Goal: Transaction & Acquisition: Subscribe to service/newsletter

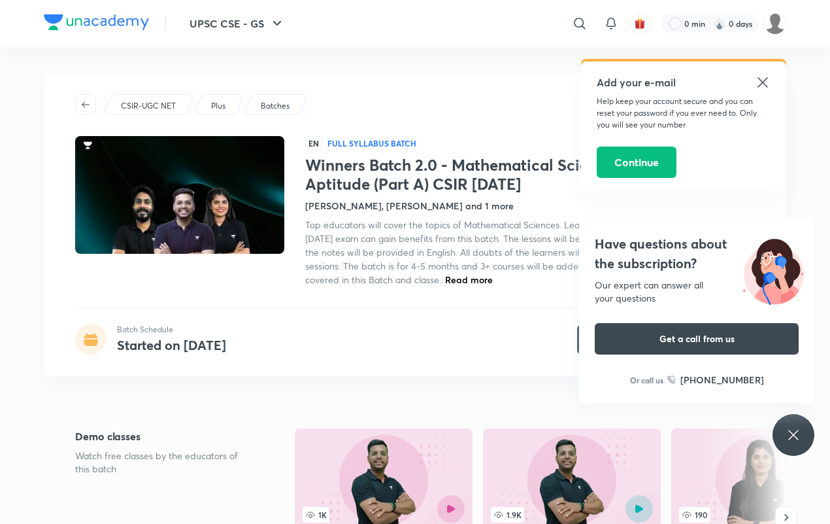
click at [757, 90] on icon at bounding box center [763, 83] width 16 height 16
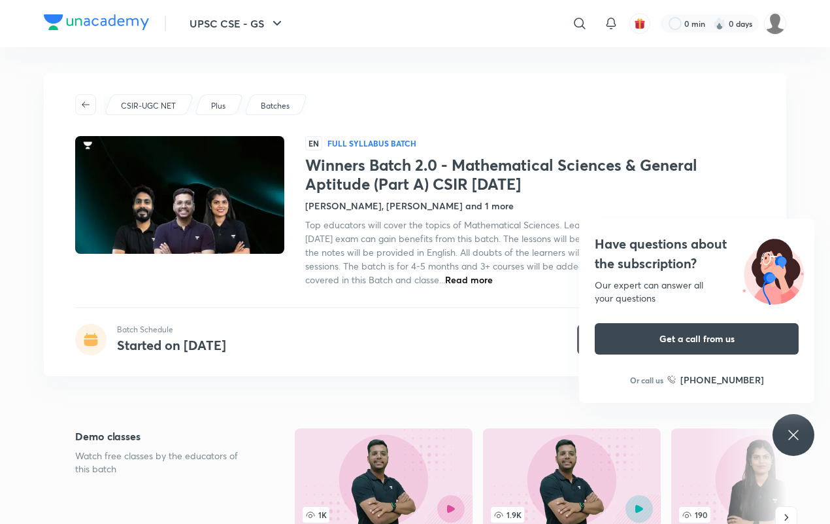
click at [791, 436] on icon at bounding box center [794, 435] width 16 height 16
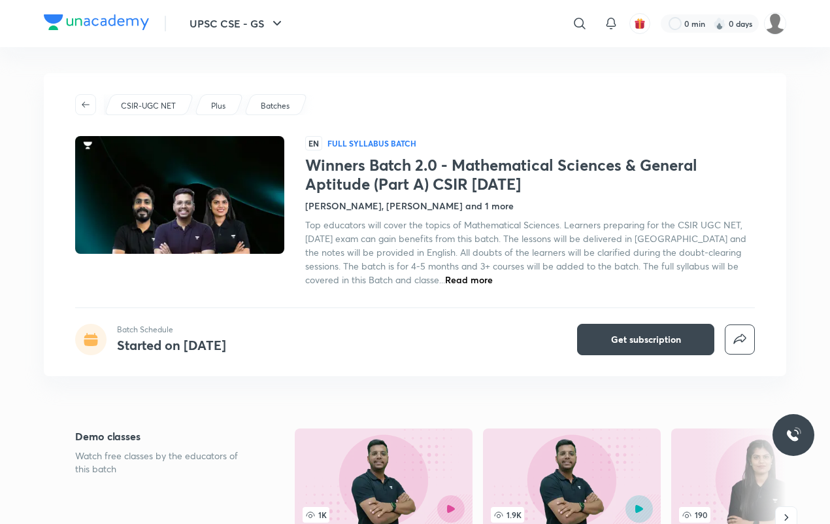
click at [337, 209] on h4 "Shanu Arora, Km Neetu Gupta and 1 more" at bounding box center [409, 206] width 209 height 14
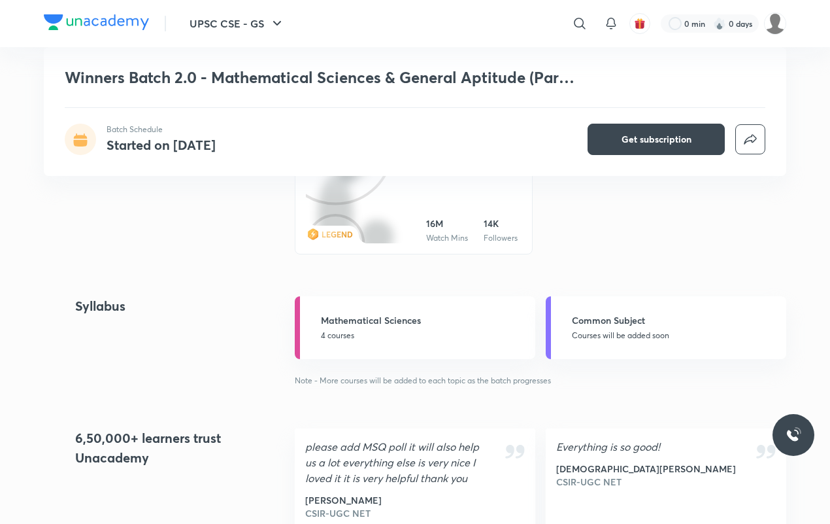
scroll to position [1358, 0]
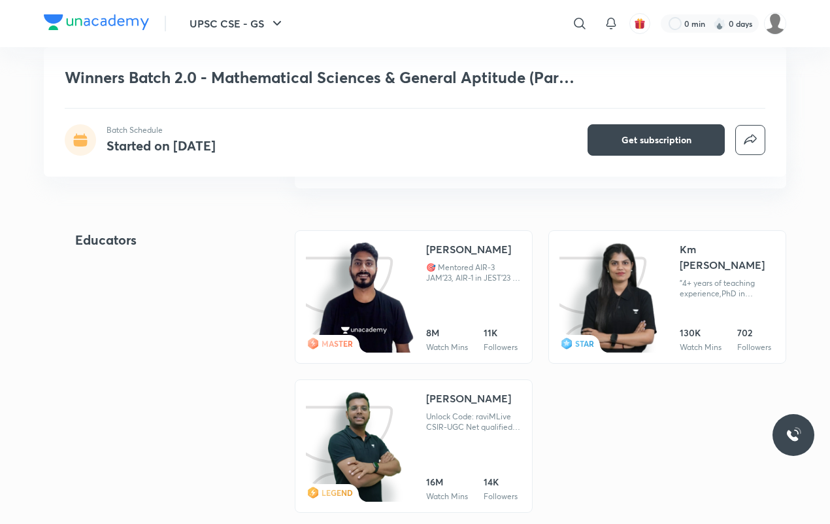
click at [409, 273] on img at bounding box center [365, 297] width 97 height 113
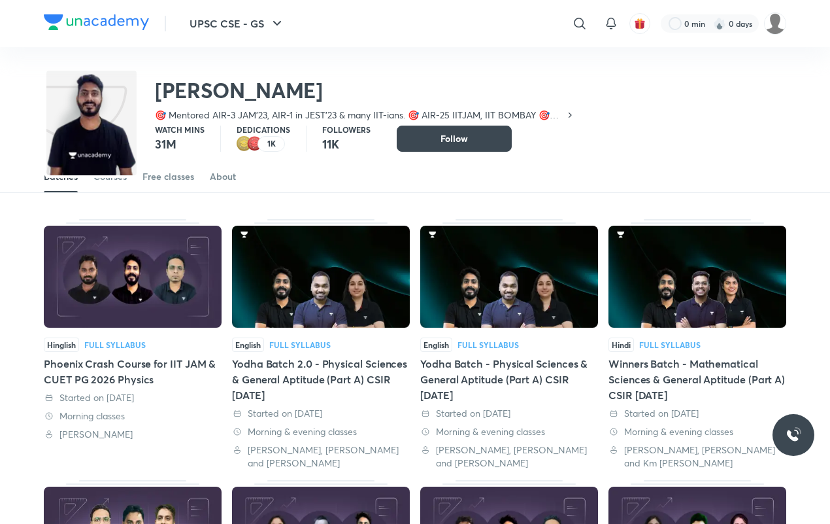
scroll to position [39, 0]
click at [220, 180] on div "About" at bounding box center [223, 176] width 26 height 13
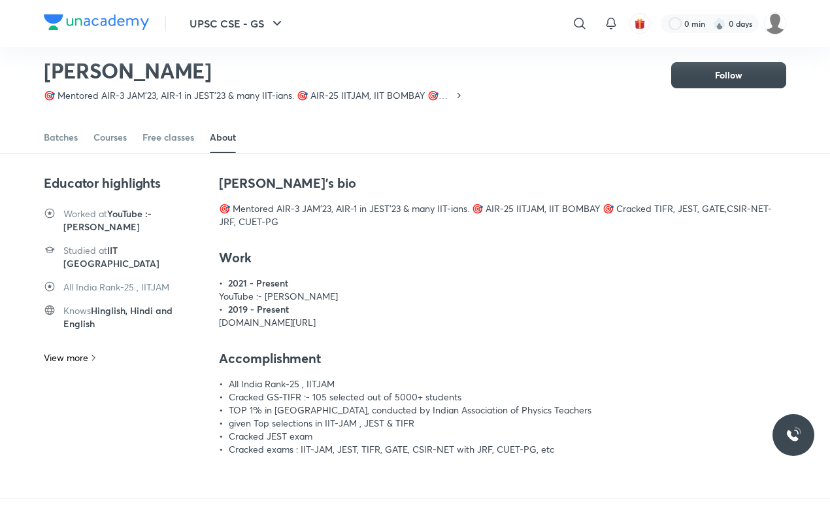
scroll to position [57, 0]
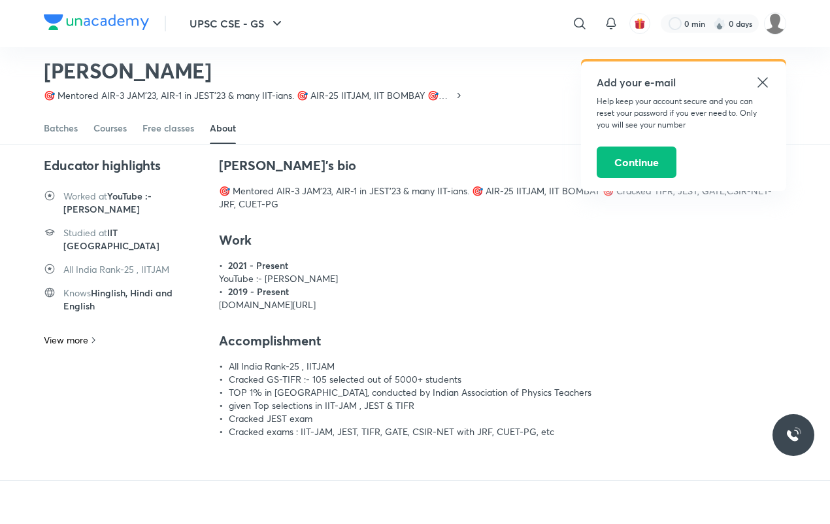
click at [768, 86] on icon at bounding box center [763, 83] width 16 height 16
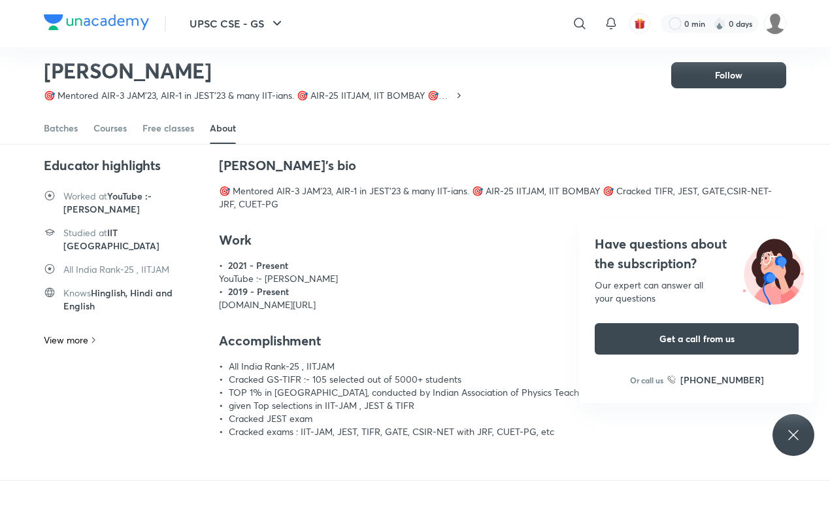
click at [792, 431] on icon at bounding box center [794, 435] width 16 height 16
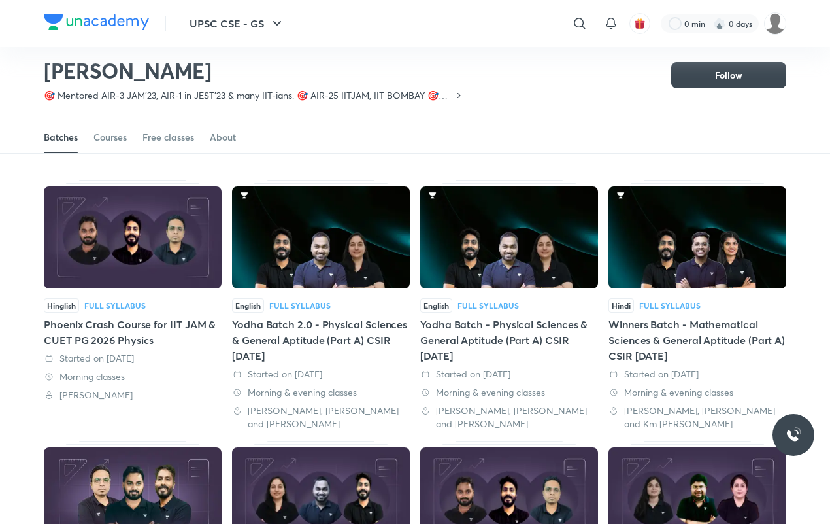
scroll to position [57, 0]
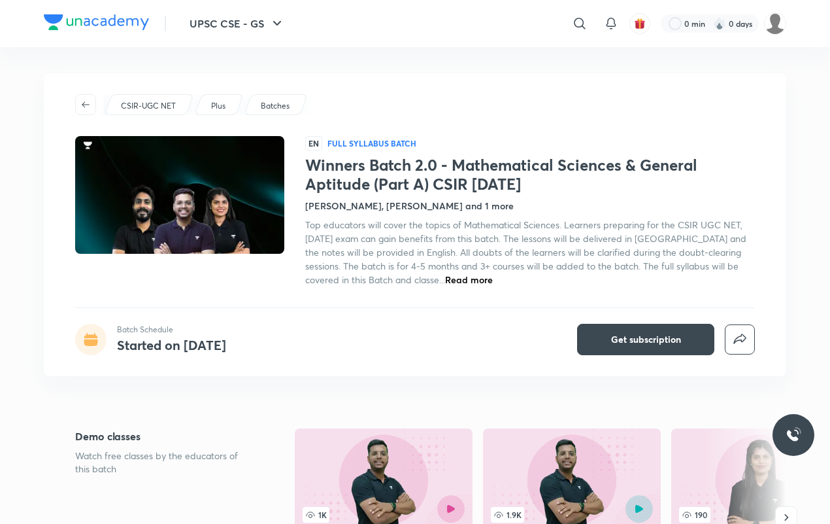
click at [592, 318] on div "CSIR-UGC NET Plus Batches EN Full Syllabus Batch Winners Batch 2.0 - Mathematic…" at bounding box center [415, 224] width 743 height 303
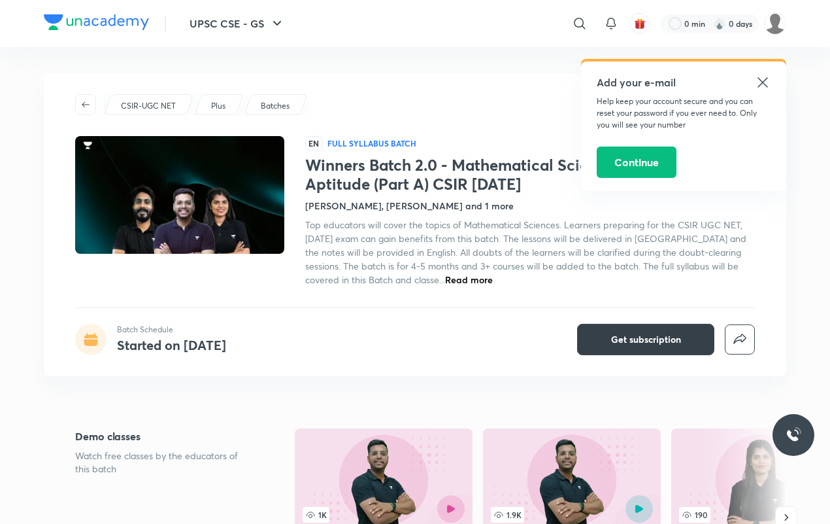
click at [608, 326] on button "Get subscription" at bounding box center [645, 339] width 137 height 31
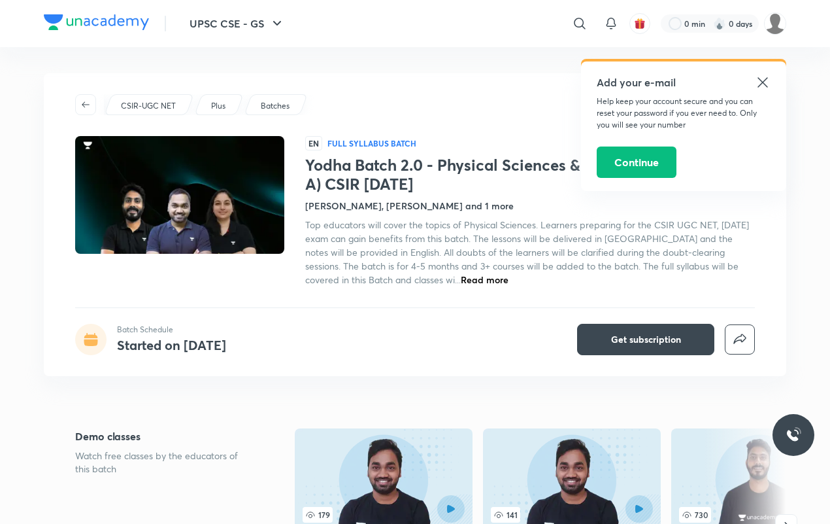
click at [756, 86] on icon at bounding box center [763, 83] width 16 height 16
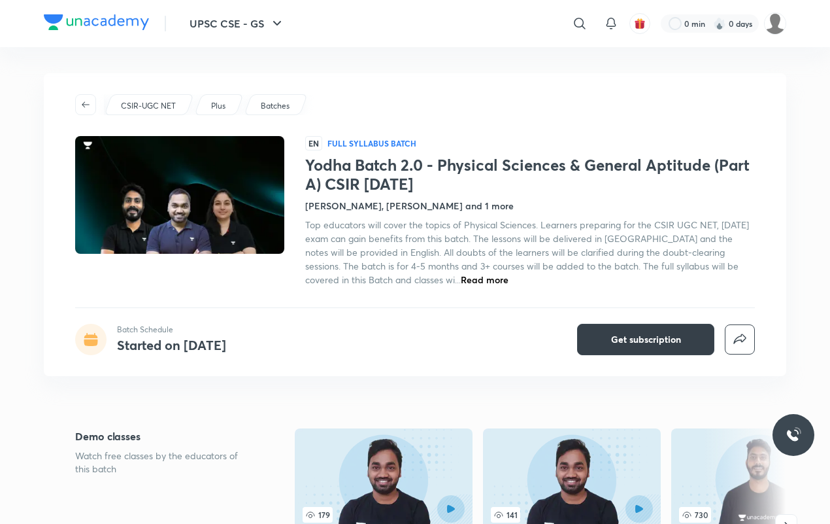
click at [613, 350] on button "Get subscription" at bounding box center [645, 339] width 137 height 31
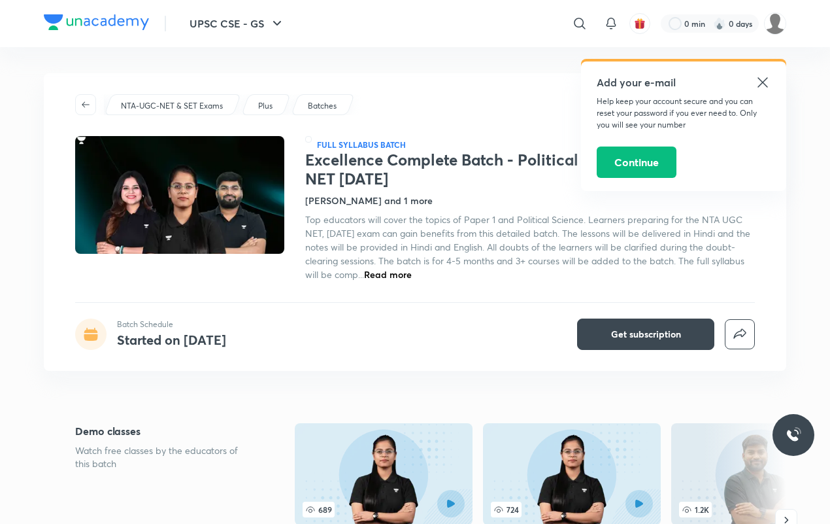
click at [762, 85] on icon at bounding box center [763, 83] width 16 height 16
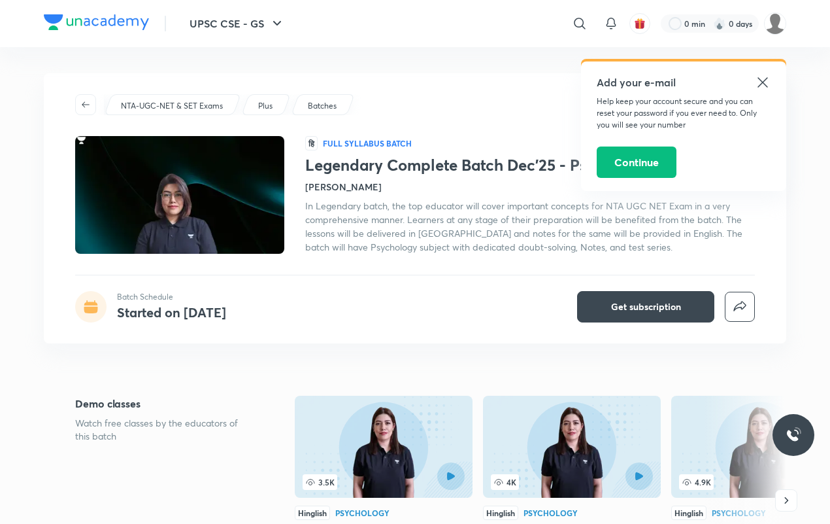
click at [755, 79] on icon at bounding box center [763, 83] width 16 height 16
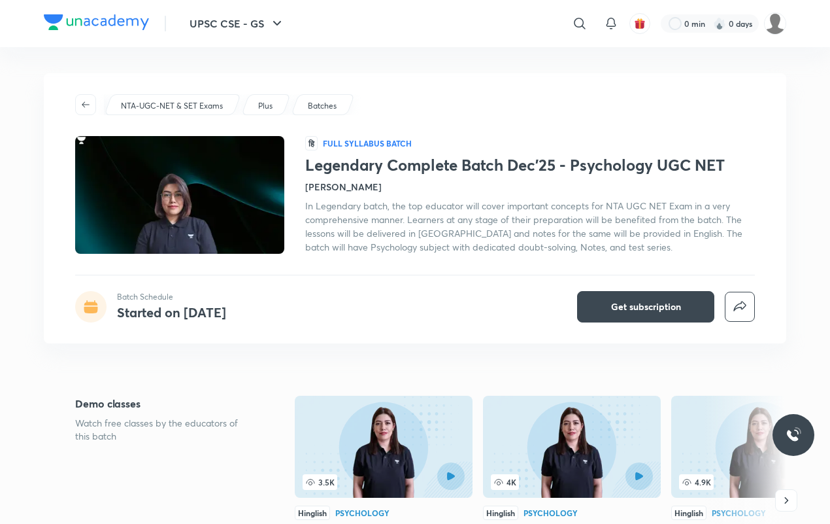
click at [322, 193] on h4 "Hafsa Malik" at bounding box center [343, 187] width 76 height 14
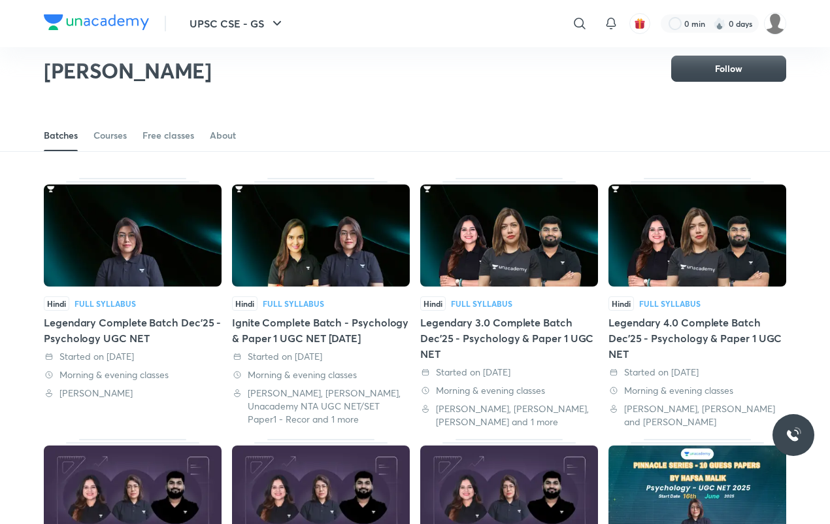
scroll to position [57, 0]
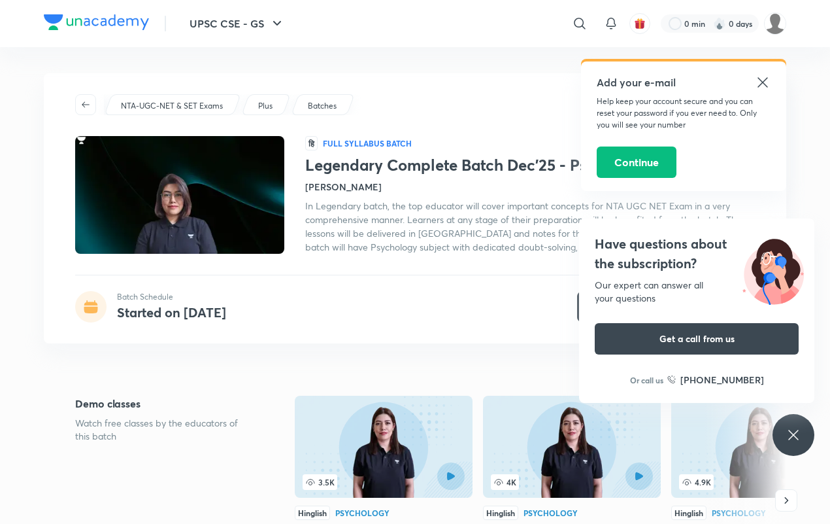
click at [790, 420] on div "Have questions about the subscription? Our expert can answer all your questions…" at bounding box center [794, 435] width 42 height 42
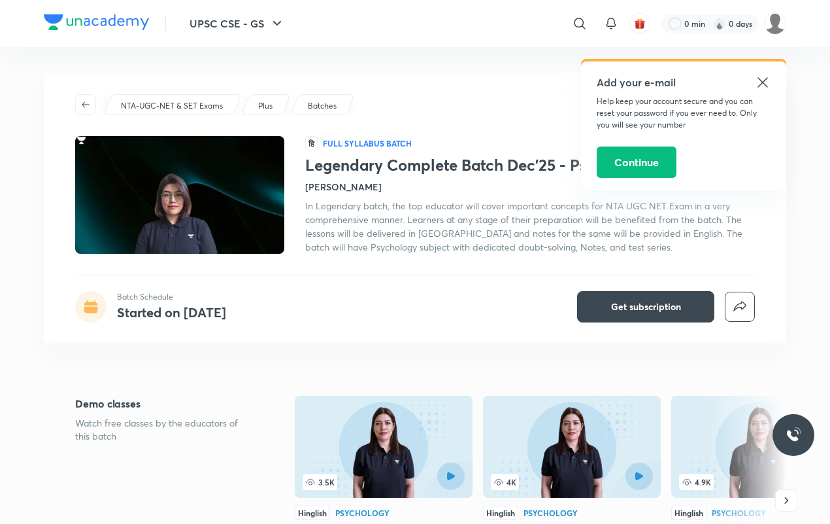
drag, startPoint x: 762, startPoint y: 82, endPoint x: 740, endPoint y: 52, distance: 36.9
click at [760, 77] on icon at bounding box center [763, 83] width 16 height 16
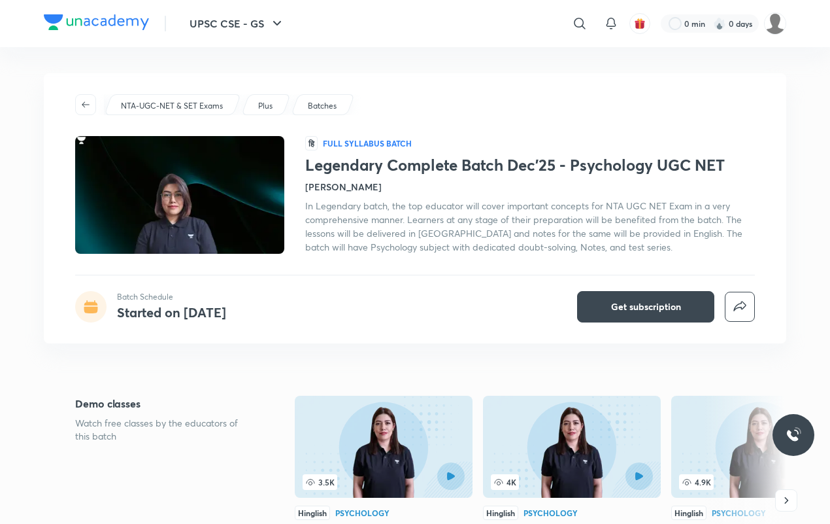
click at [428, 86] on div "NTA-UGC-NET & SET Exams Plus Batches हि Full Syllabus Batch Legendary Complete …" at bounding box center [415, 208] width 743 height 270
click at [632, 301] on span "Get subscription" at bounding box center [646, 306] width 70 height 13
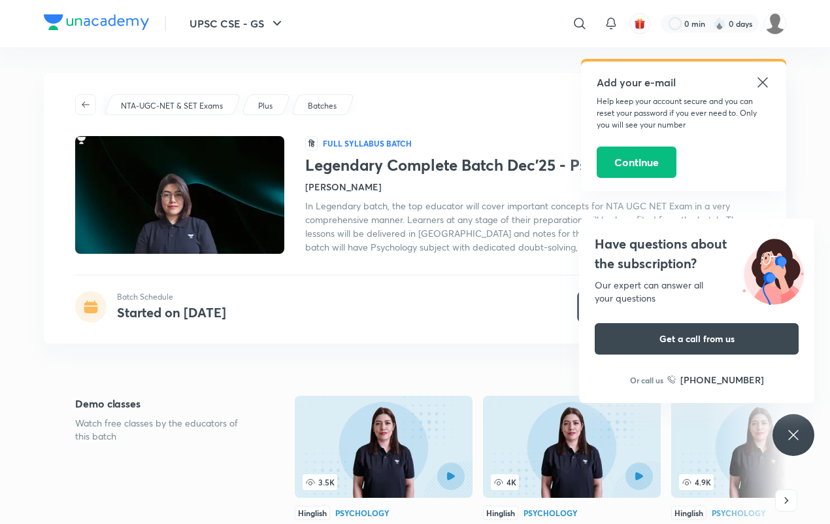
click at [784, 432] on div "Have questions about the subscription? Our expert can answer all your questions…" at bounding box center [794, 435] width 42 height 42
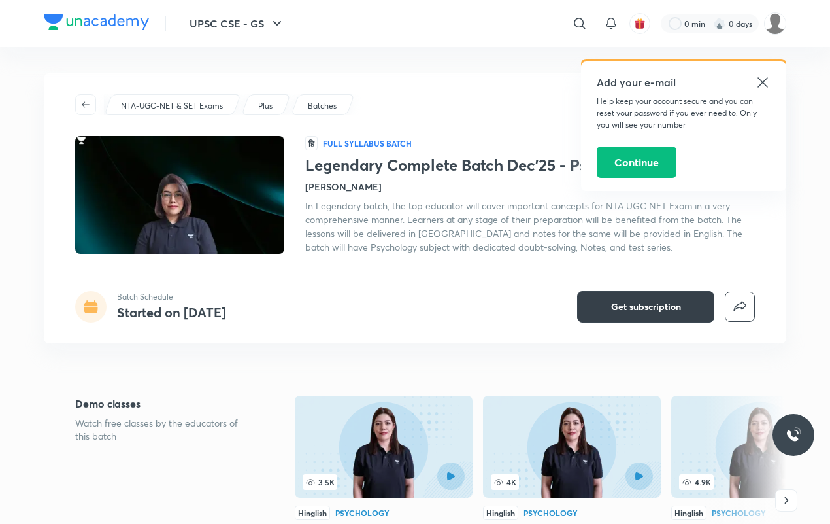
click at [609, 309] on button "Get subscription" at bounding box center [645, 306] width 137 height 31
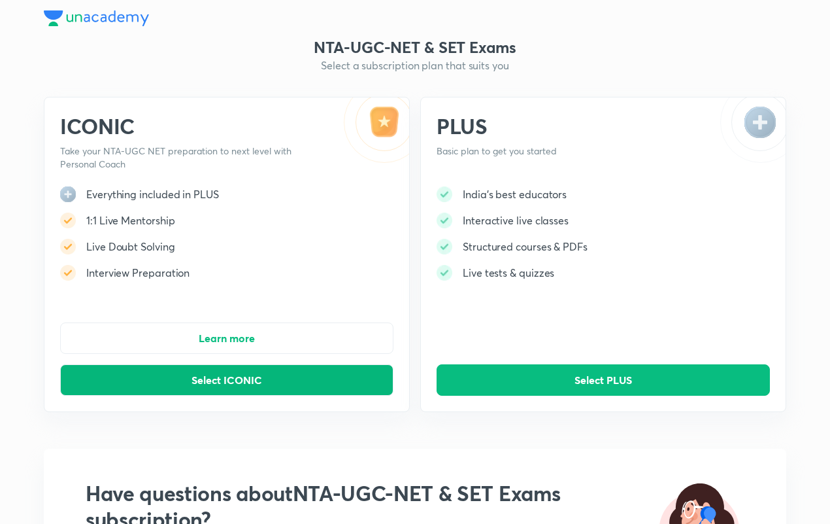
click at [260, 382] on span "Select ICONIC" at bounding box center [227, 379] width 71 height 13
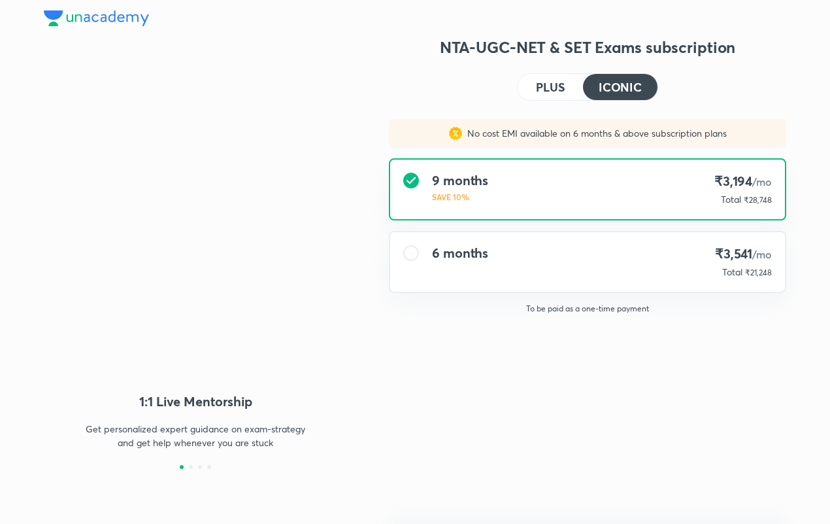
type input "UNLOCK"
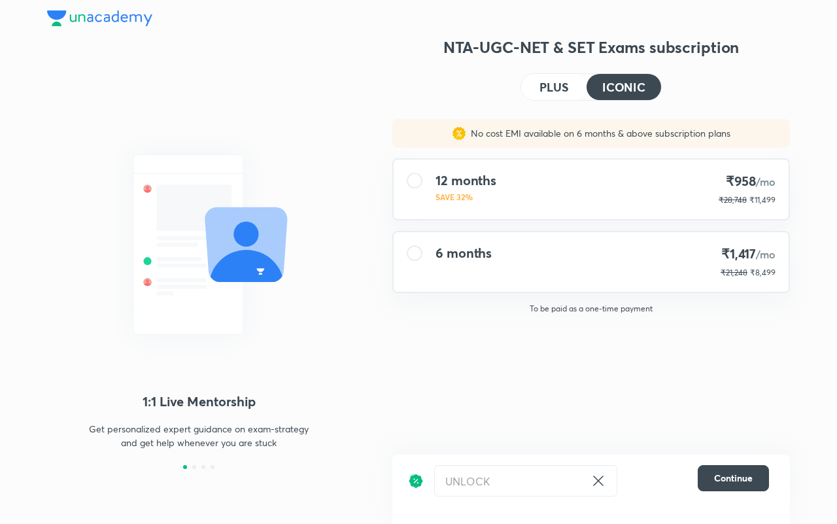
click at [626, 190] on div "12 months SAVE 32% ₹958 /mo ₹28,748 ₹11,499" at bounding box center [591, 189] width 395 height 59
